Goal: Task Accomplishment & Management: Use online tool/utility

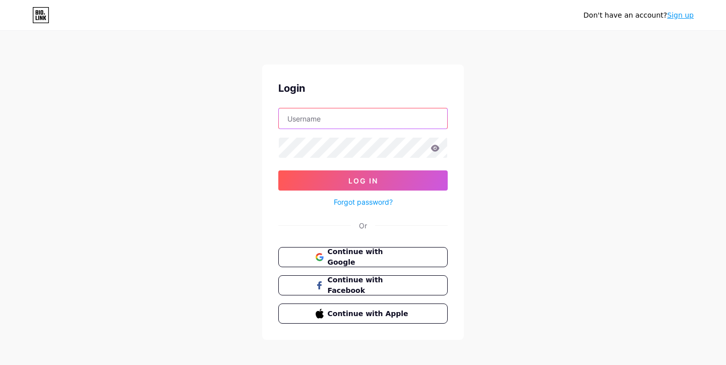
click at [306, 119] on input "text" at bounding box center [363, 118] width 168 height 20
paste input "luxurynewbuilds"
type input "luxurynewbuilds"
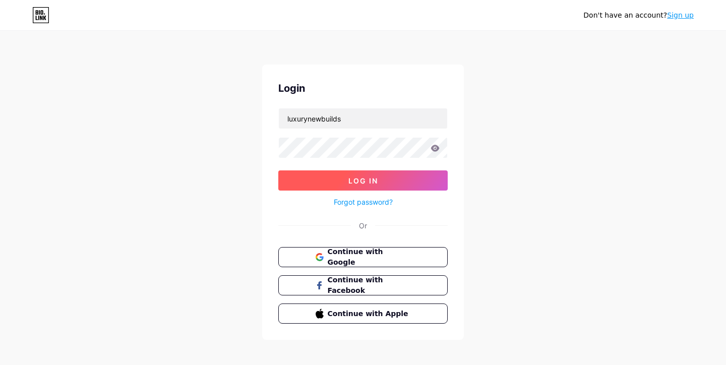
click at [370, 177] on span "Log In" at bounding box center [364, 181] width 30 height 9
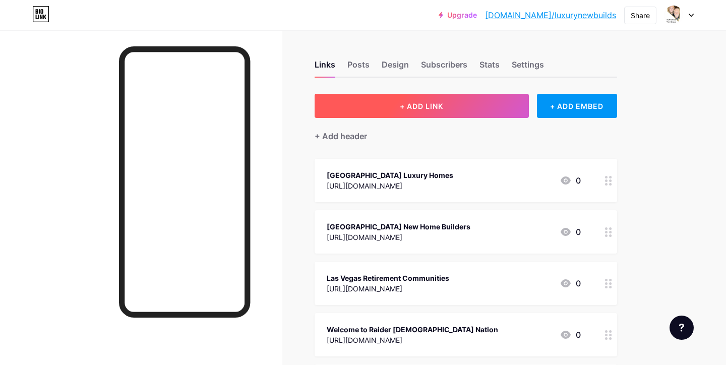
click at [400, 108] on span "+ ADD LINK" at bounding box center [421, 106] width 43 height 9
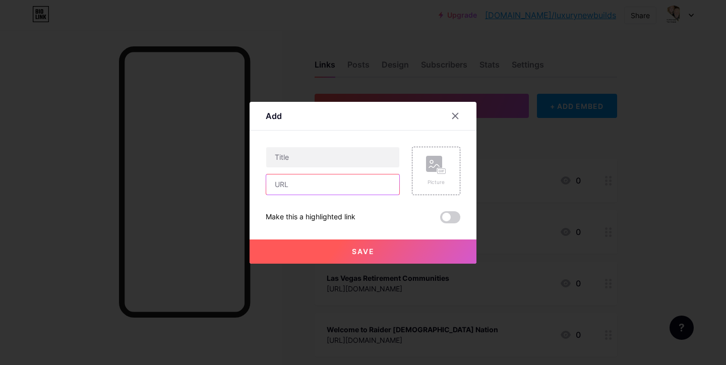
click at [378, 183] on input "text" at bounding box center [332, 185] width 133 height 20
paste input "[URL][DOMAIN_NAME][US_STATE]"
type input "[URL][DOMAIN_NAME][US_STATE]"
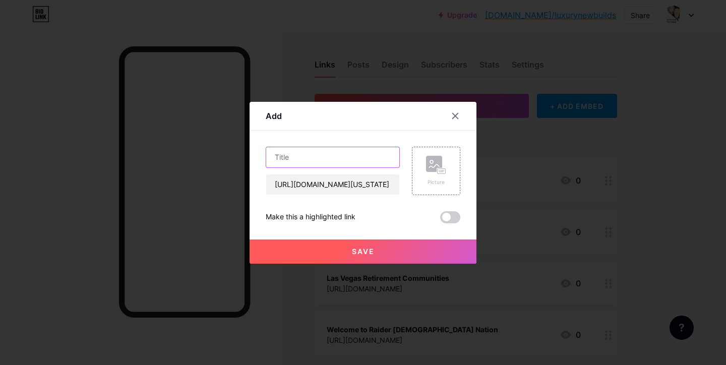
click at [333, 154] on input "text" at bounding box center [332, 157] width 133 height 20
paste input "Selling A Home In [GEOGRAPHIC_DATA], [US_STATE]"
type input "Selling A Home In [GEOGRAPHIC_DATA], [US_STATE]"
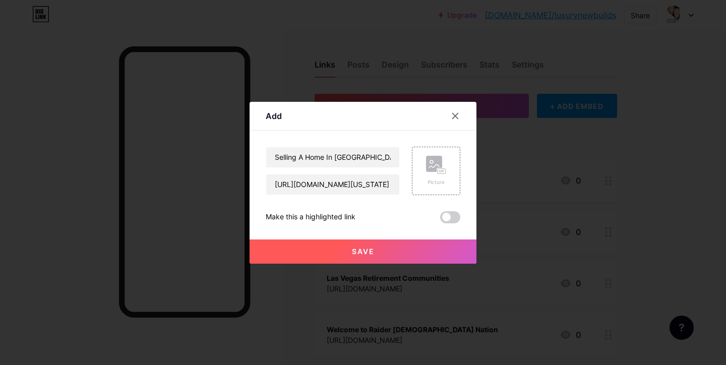
click at [363, 250] on span "Save" at bounding box center [363, 251] width 23 height 9
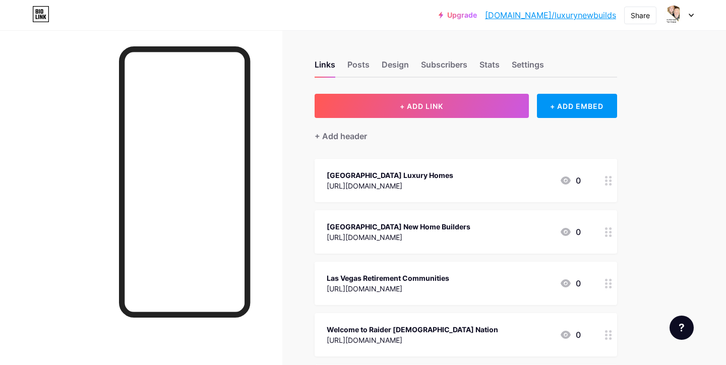
click at [691, 15] on icon at bounding box center [691, 16] width 5 height 4
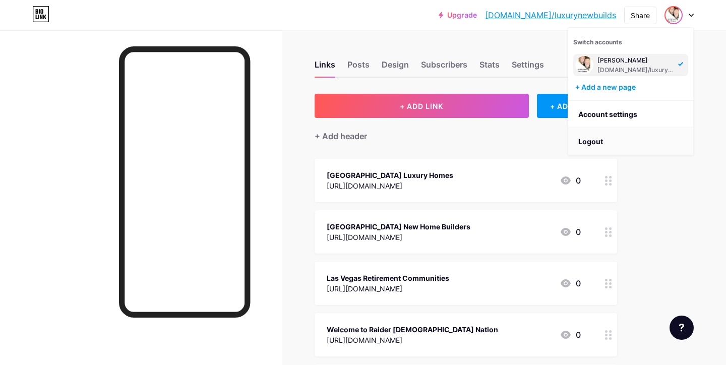
click at [592, 140] on li "Logout" at bounding box center [630, 141] width 125 height 27
